Goal: Information Seeking & Learning: Learn about a topic

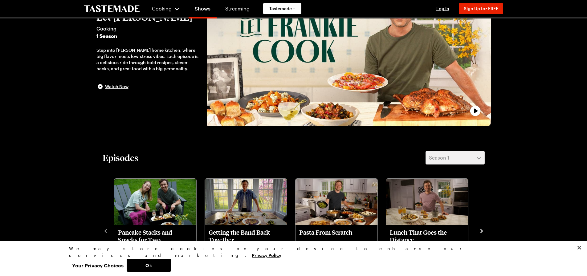
scroll to position [92, 0]
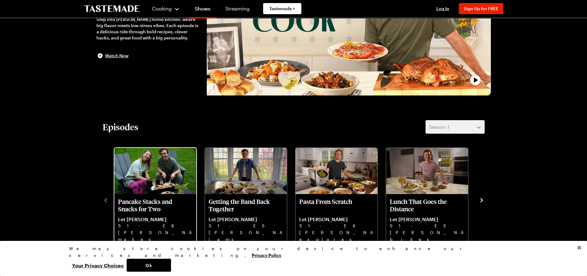
click at [160, 169] on img "Pancake Stacks and Snacks for Two" at bounding box center [155, 171] width 82 height 46
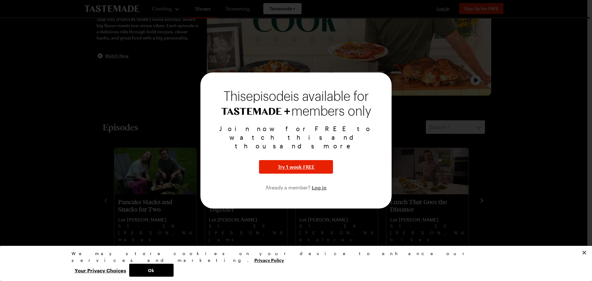
click at [516, 119] on div at bounding box center [296, 140] width 592 height 281
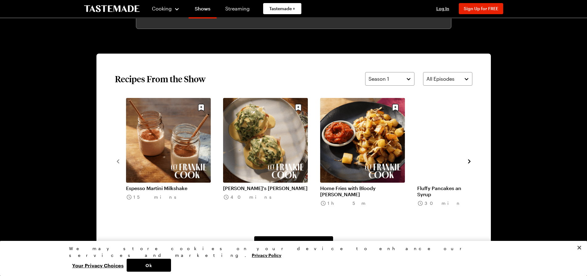
scroll to position [462, 0]
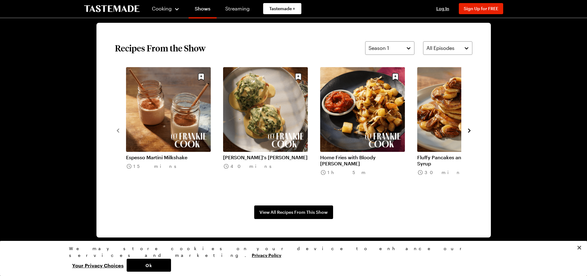
click at [441, 154] on link "Fluffy Pancakes and Banana Pecan Syrup" at bounding box center [459, 160] width 85 height 12
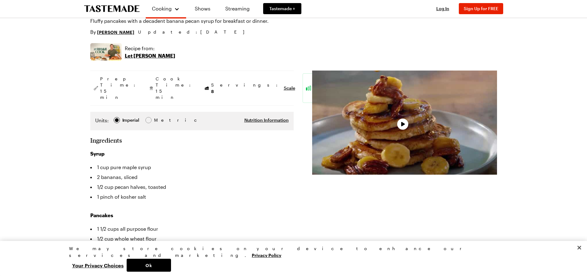
scroll to position [92, 0]
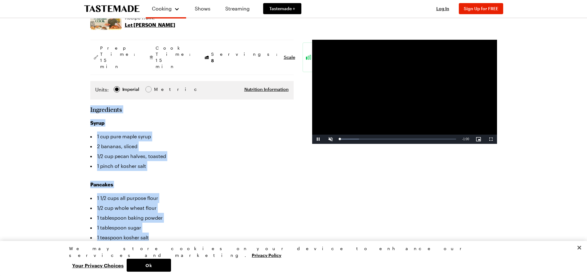
drag, startPoint x: 87, startPoint y: 93, endPoint x: 190, endPoint y: 220, distance: 163.4
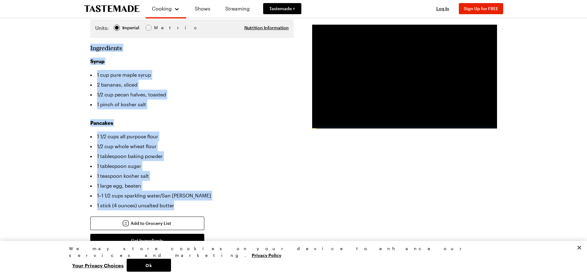
click at [187, 201] on li "1 stick (4 ounces) unsalted butter" at bounding box center [191, 206] width 203 height 10
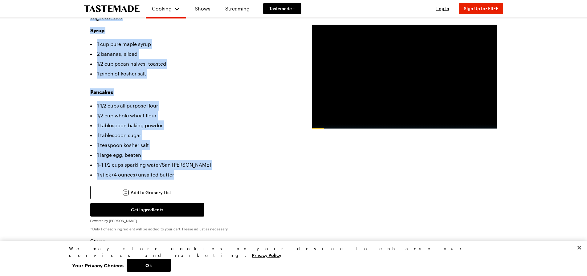
scroll to position [216, 0]
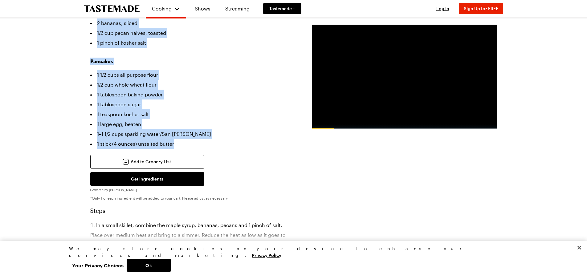
copy section "Ingredients Syrup 1 cup pure maple syrup 2 bananas, sliced 1/2 cup pecan halves…"
click at [329, 124] on span "Video Player" at bounding box center [331, 124] width 12 height 0
click at [378, 121] on div "Loaded : 100.00% 0:19 0:41" at bounding box center [398, 124] width 122 height 9
click at [369, 123] on div "Loaded : 100.00% 0:15 0:21" at bounding box center [398, 124] width 122 height 9
click at [362, 124] on div "0:11" at bounding box center [357, 124] width 35 height 2
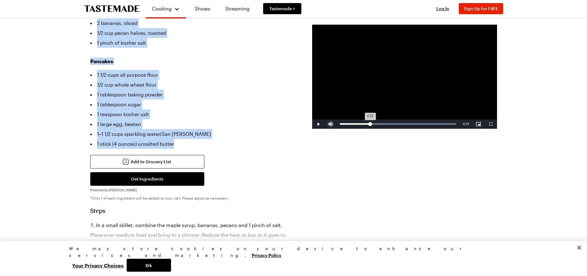
click at [370, 123] on div "Loaded : 100.00% 0:15 0:15" at bounding box center [398, 124] width 122 height 9
drag, startPoint x: 374, startPoint y: 124, endPoint x: 366, endPoint y: 125, distance: 8.7
click at [366, 125] on div "0:13" at bounding box center [353, 124] width 27 height 2
drag, startPoint x: 217, startPoint y: 98, endPoint x: 220, endPoint y: 99, distance: 3.3
click at [217, 109] on li "1 teaspoon kosher salt" at bounding box center [191, 114] width 203 height 10
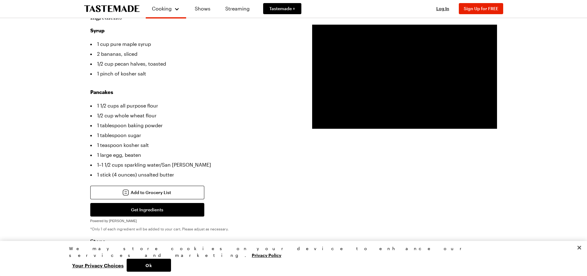
scroll to position [154, 0]
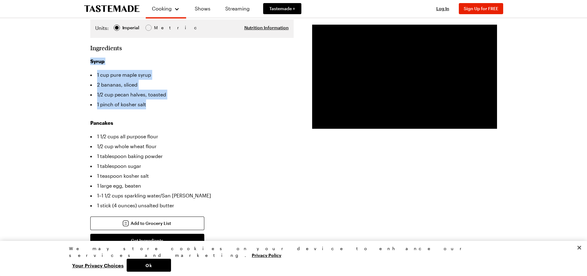
drag, startPoint x: 91, startPoint y: 44, endPoint x: 150, endPoint y: 86, distance: 72.5
click at [150, 86] on div "Syrup 1 cup pure maple syrup 2 bananas, sliced 1/2 cup pecan halves, toasted 1 …" at bounding box center [191, 84] width 203 height 52
copy div "Syrup 1 cup pure maple syrup 2 bananas, sliced 1/2 cup pecan halves, toasted 1 …"
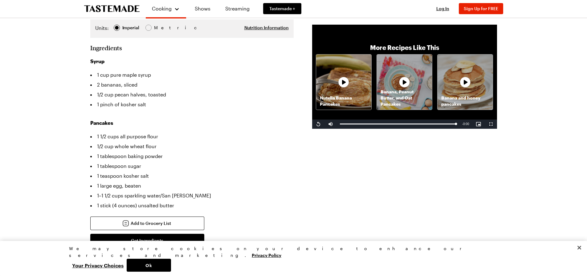
click at [197, 119] on h3 "Pancakes" at bounding box center [191, 122] width 203 height 7
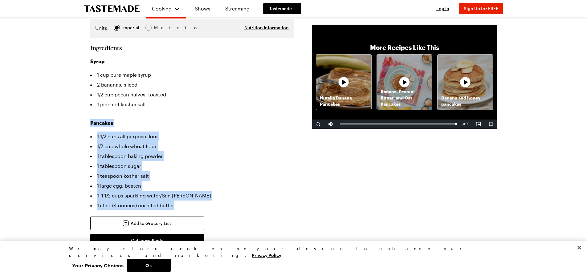
drag, startPoint x: 90, startPoint y: 104, endPoint x: 183, endPoint y: 186, distance: 123.4
click at [183, 186] on div "Pancakes 1 1/2 cups all purpose flour 1/2 cup whole wheat flour 1 tablespoon ba…" at bounding box center [191, 164] width 203 height 91
copy div "Pancakes 1 1/2 cups all purpose flour 1/2 cup whole wheat flour 1 tablespoon ba…"
click at [258, 132] on li "1 1/2 cups all purpose flour" at bounding box center [191, 137] width 203 height 10
